Goal: Information Seeking & Learning: Find specific fact

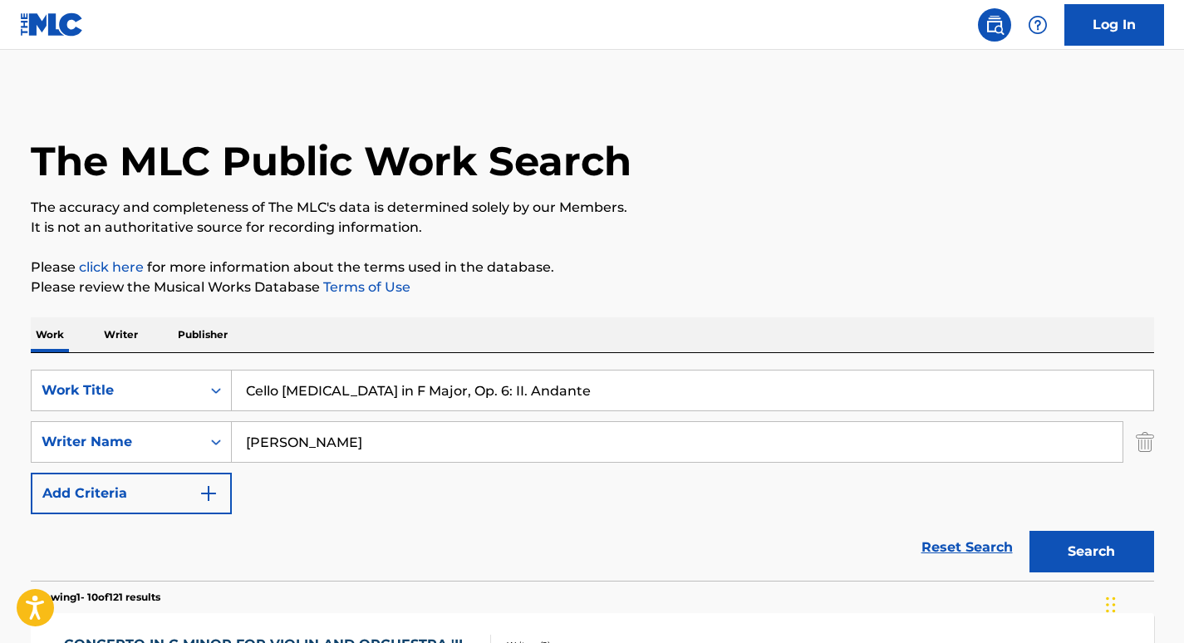
type input "Cello [MEDICAL_DATA] in F Major, Op. 6: II. Andante"
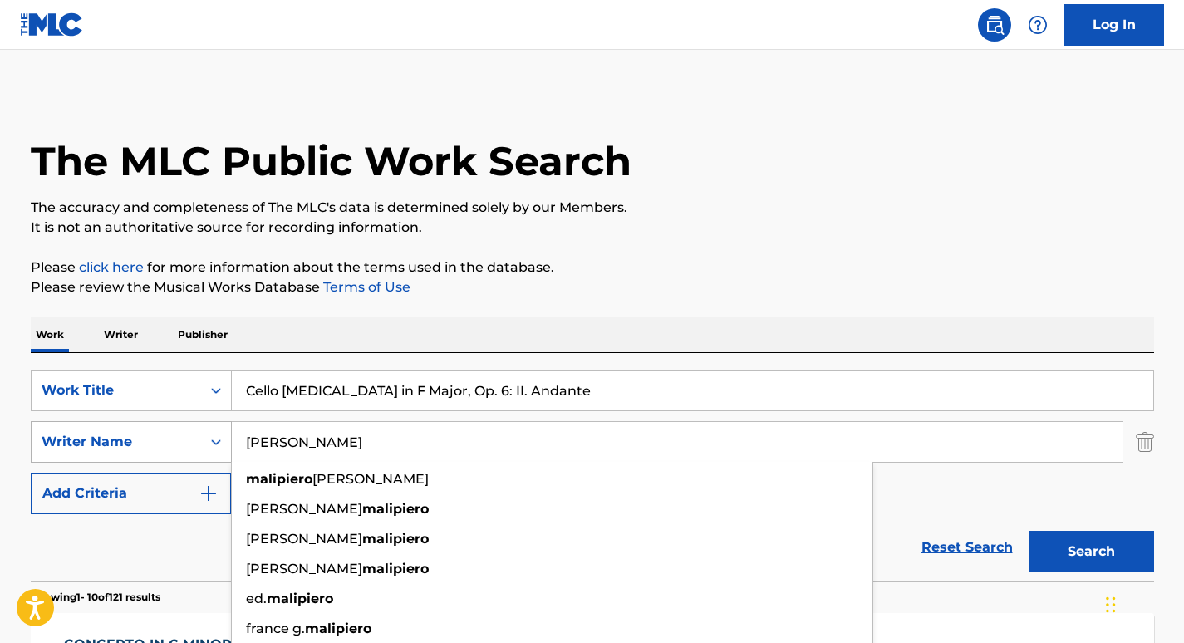
drag, startPoint x: 326, startPoint y: 453, endPoint x: 145, endPoint y: 453, distance: 181.2
click at [145, 453] on div "SearchWithCriteriaf1adc70b-f58d-4edb-992a-9a6c675f11c6 Writer Name [PERSON_NAME…" at bounding box center [592, 442] width 1123 height 42
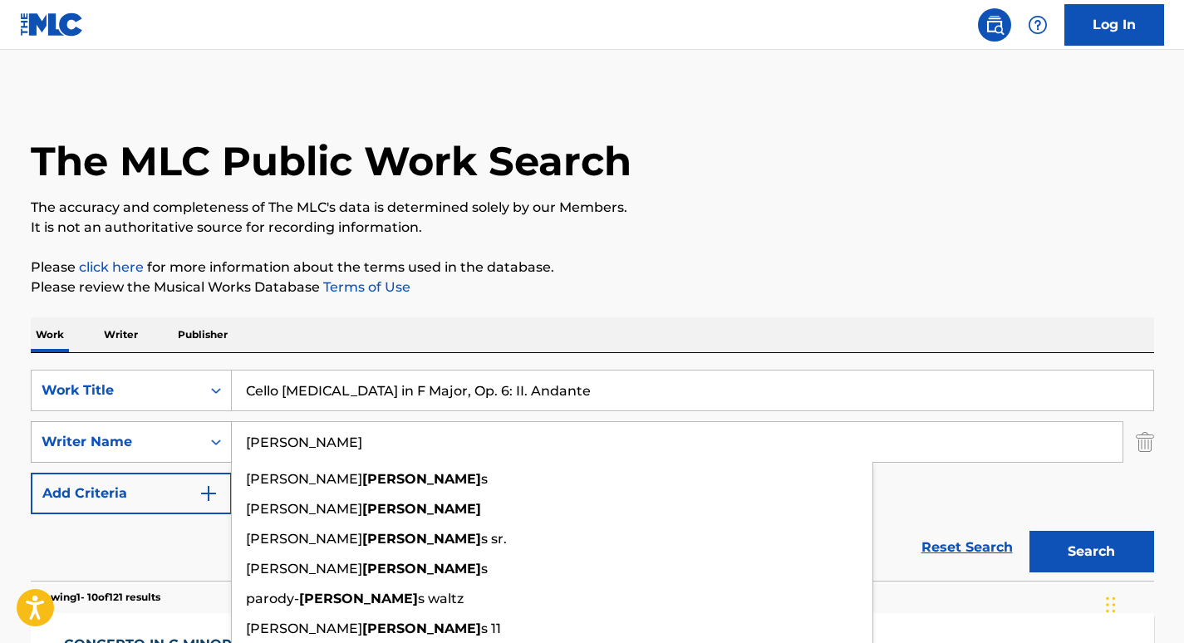
type input "[PERSON_NAME]"
click at [1030, 531] on button "Search" at bounding box center [1092, 552] width 125 height 42
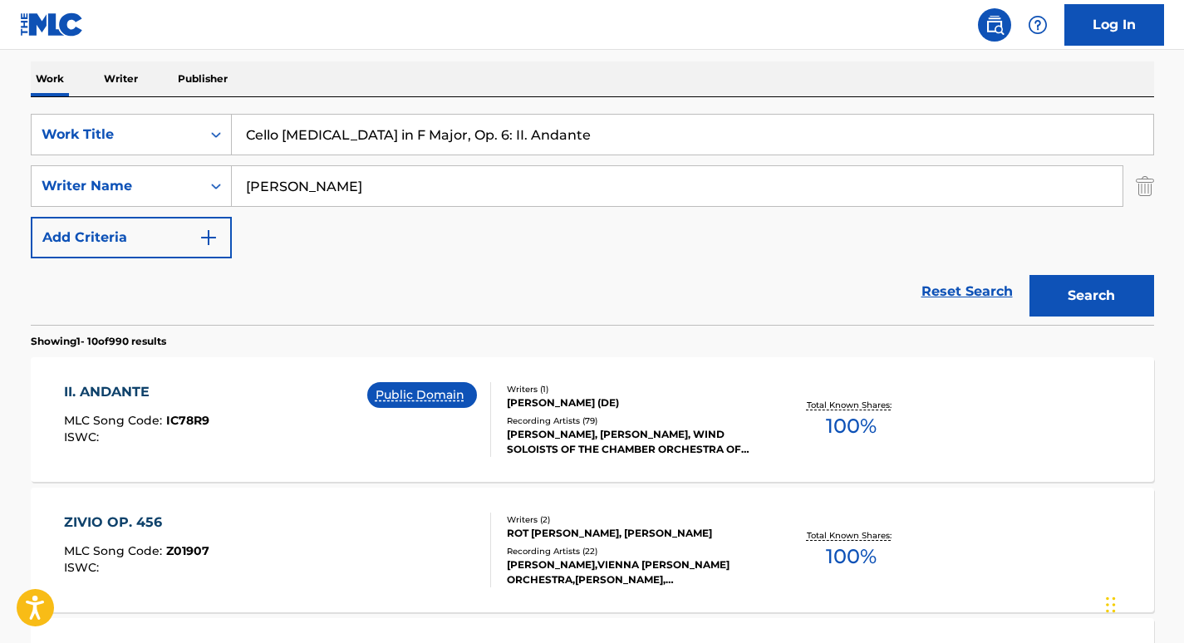
scroll to position [246, 0]
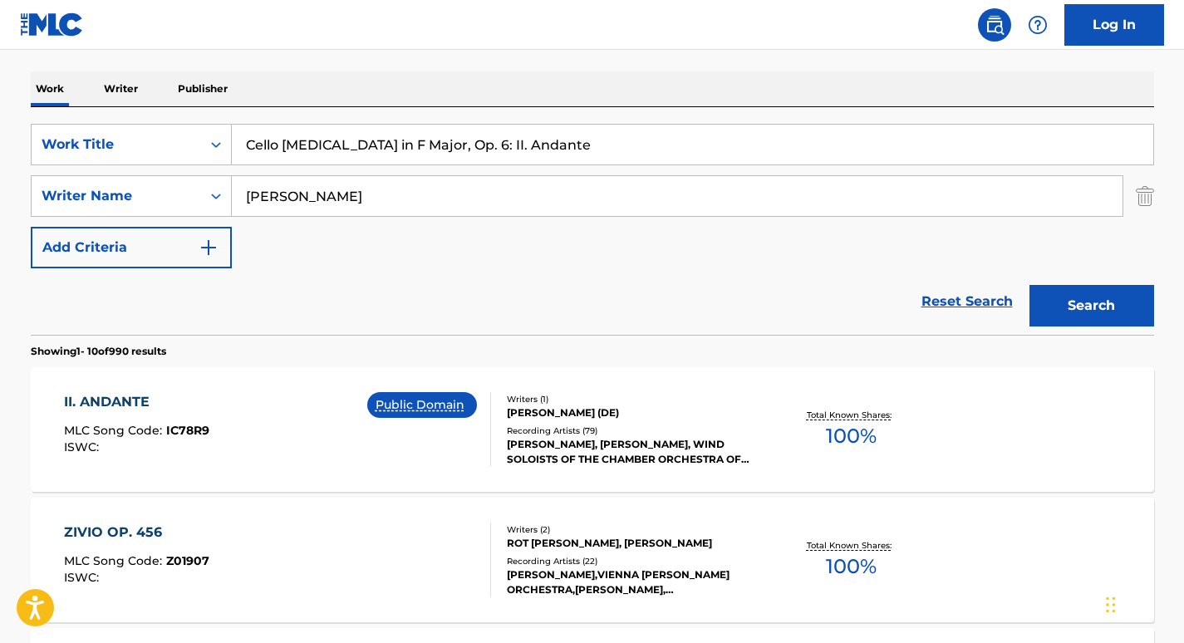
click at [517, 147] on input "Cello [MEDICAL_DATA] in F Major, Op. 6: II. Andante" at bounding box center [693, 145] width 922 height 40
paste input "Piano Concerto No.21 in C major, K.467: II. Andante - Adage 1"
type input "Piano Concerto No.21 in C major, K.467: II. Andante - Adage 1"
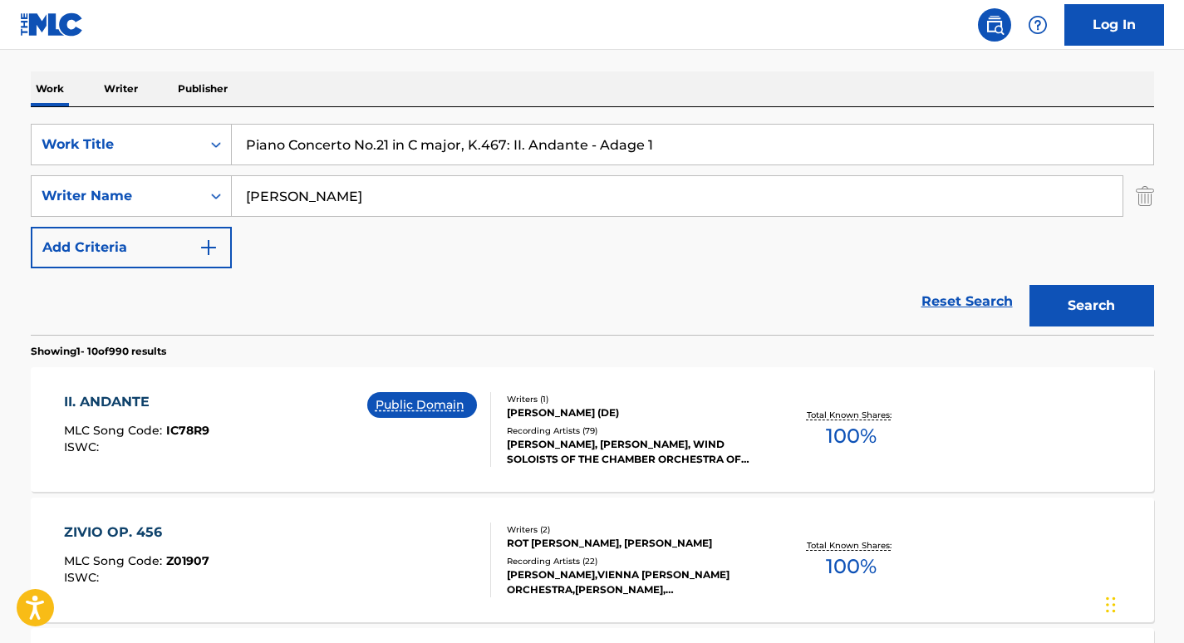
click at [322, 199] on input "[PERSON_NAME]" at bounding box center [677, 196] width 891 height 40
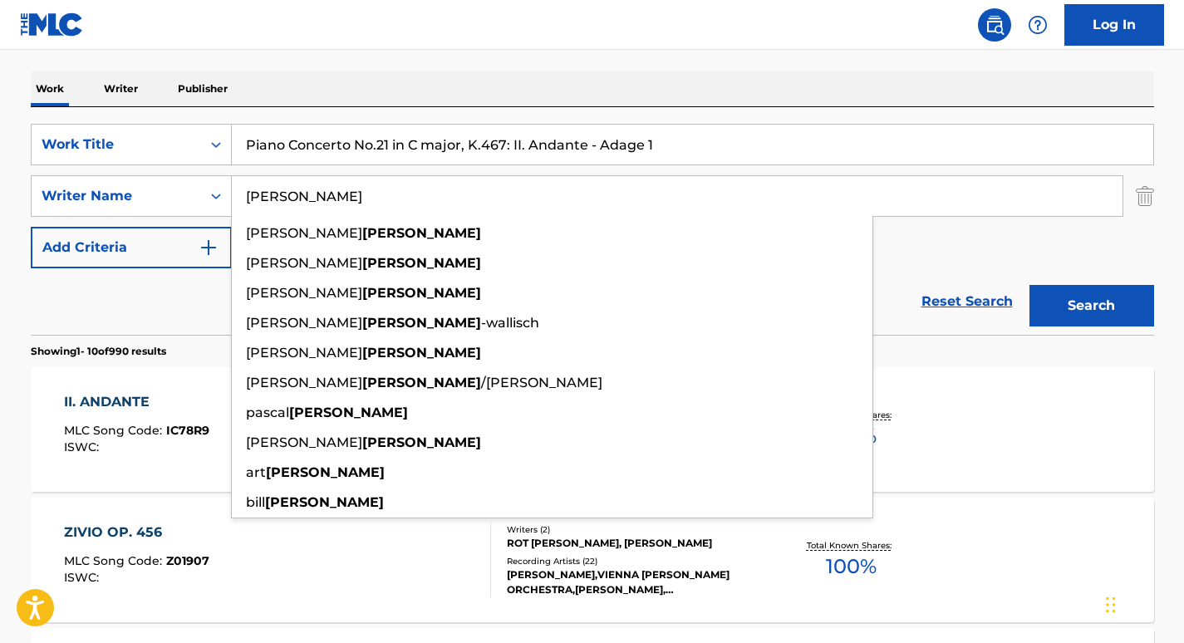
click at [322, 199] on input "[PERSON_NAME]" at bounding box center [677, 196] width 891 height 40
paste input "Holdsworth"
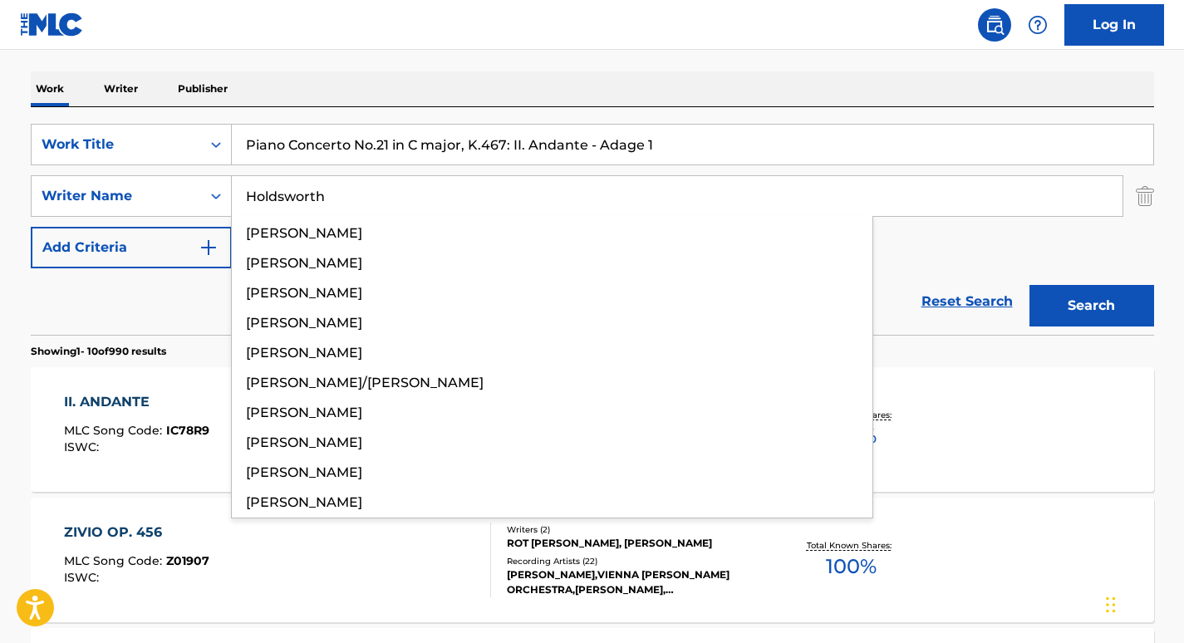
type input "Holdsworth"
click at [1030, 285] on button "Search" at bounding box center [1092, 306] width 125 height 42
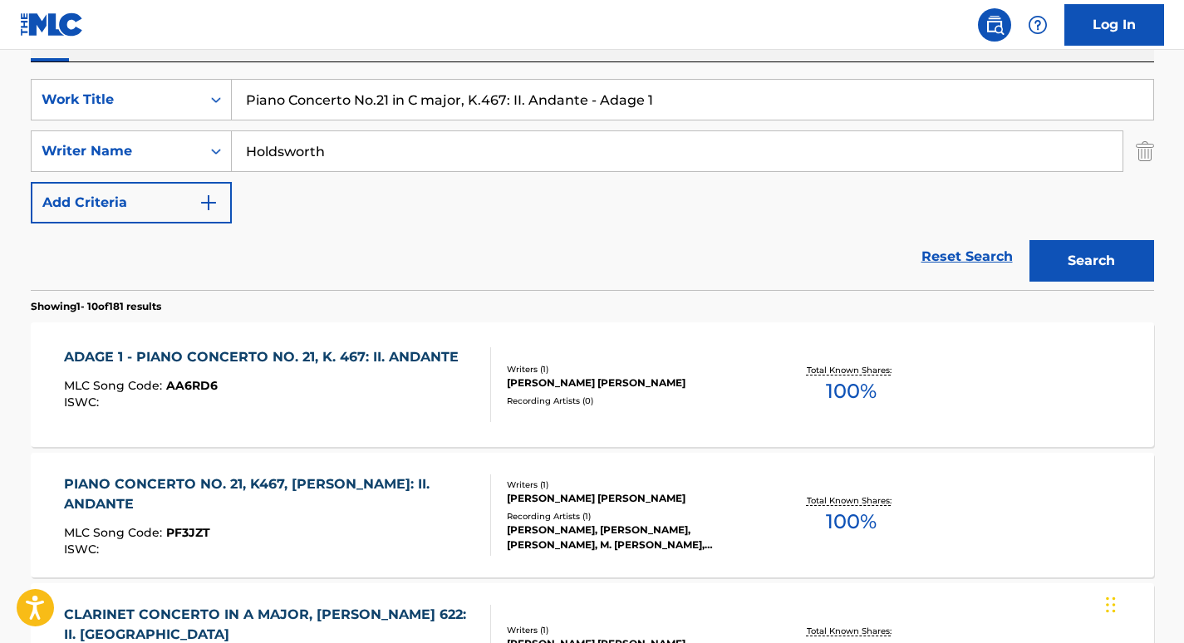
scroll to position [296, 0]
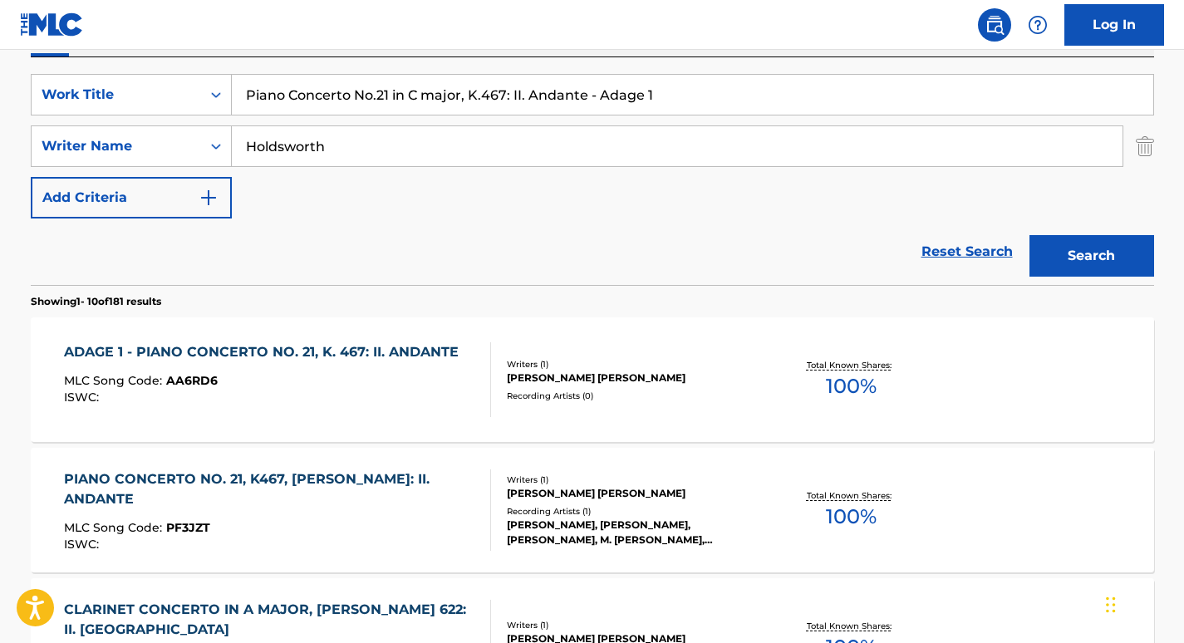
click at [400, 356] on div "ADAGE 1 - PIANO CONCERTO NO. 21, K. 467: II. ANDANTE" at bounding box center [265, 352] width 403 height 20
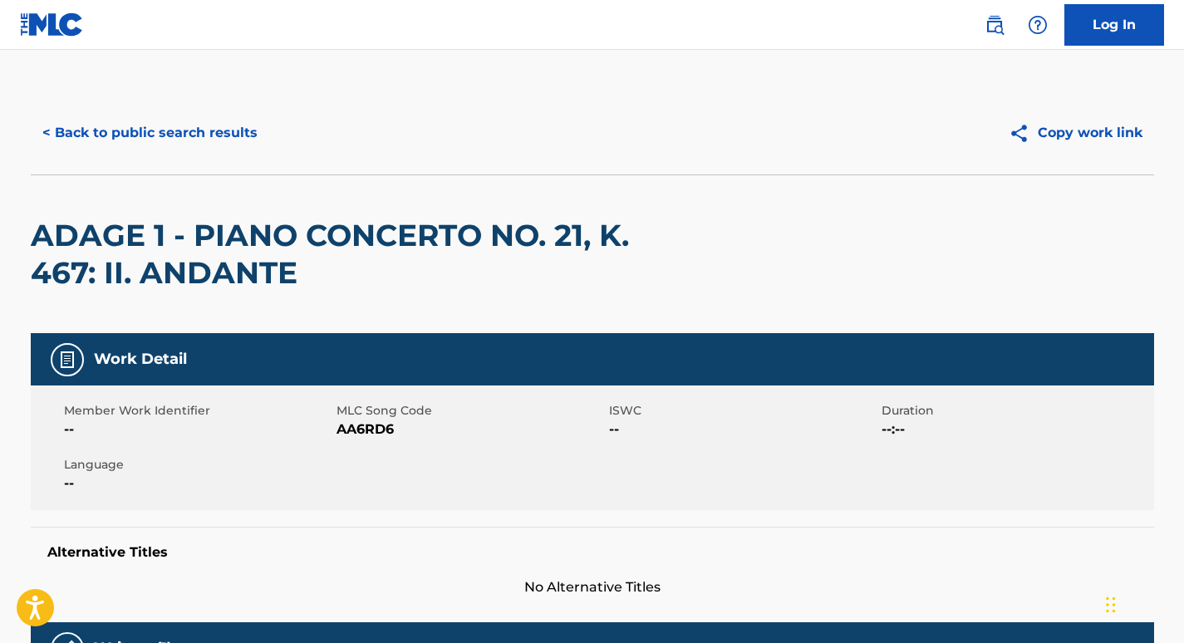
click at [372, 425] on span "AA6RD6" at bounding box center [471, 430] width 268 height 20
copy span "AA6RD6"
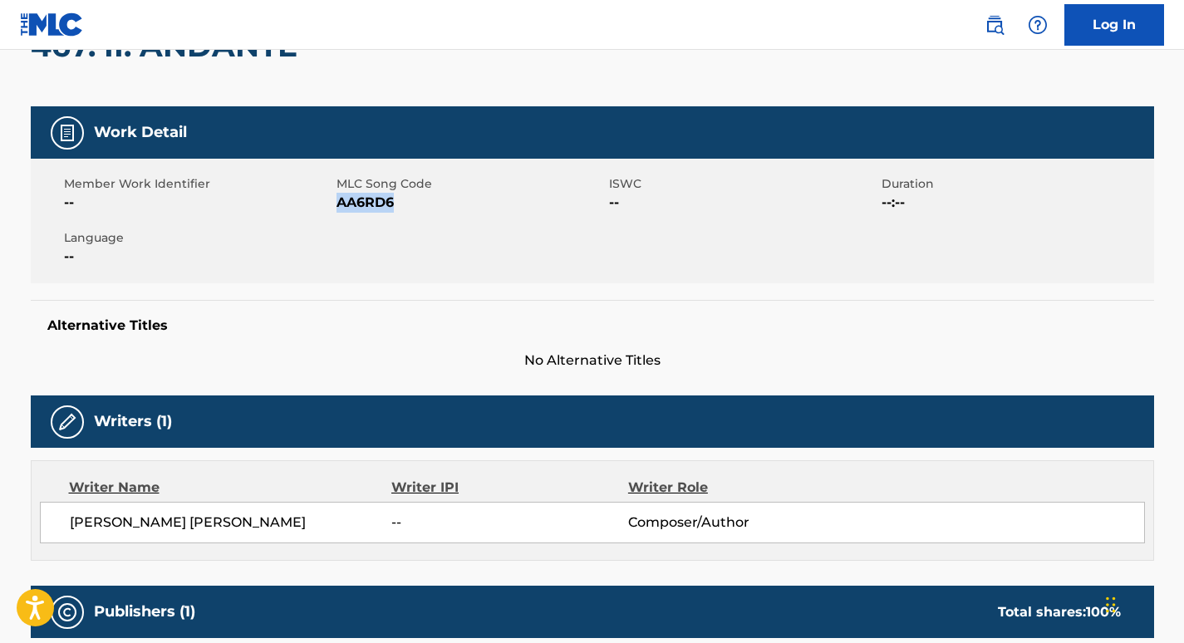
scroll to position [248, 0]
